Goal: Task Accomplishment & Management: Manage account settings

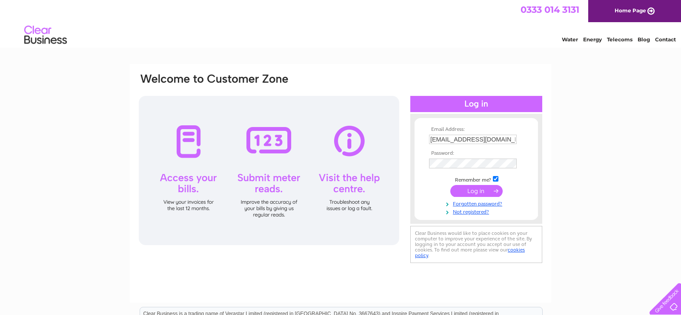
click at [488, 195] on input "submit" at bounding box center [476, 191] width 52 height 12
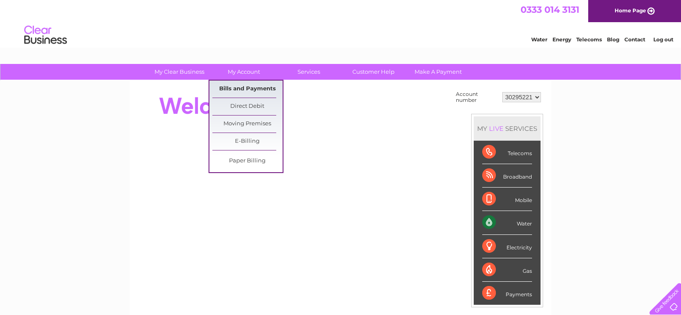
click at [247, 86] on link "Bills and Payments" at bounding box center [247, 88] width 70 height 17
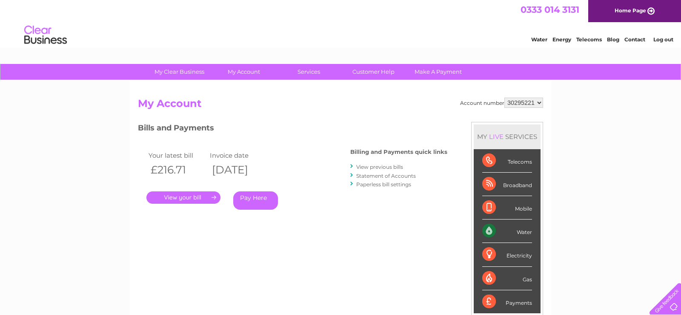
click at [212, 197] on link "." at bounding box center [183, 197] width 74 height 12
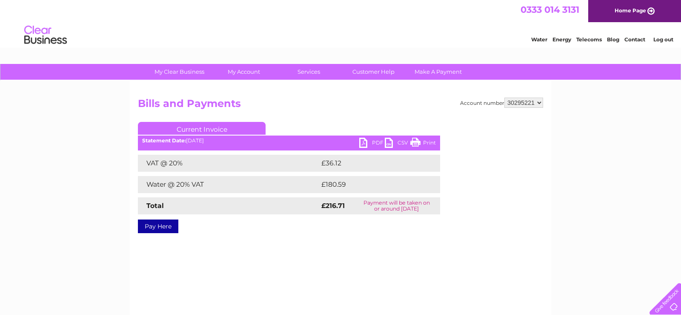
click at [363, 141] on link "PDF" at bounding box center [372, 144] width 26 height 12
click at [372, 141] on link "PDF" at bounding box center [372, 144] width 26 height 12
click at [662, 39] on link "Log out" at bounding box center [664, 39] width 20 height 6
